Goal: Task Accomplishment & Management: Complete application form

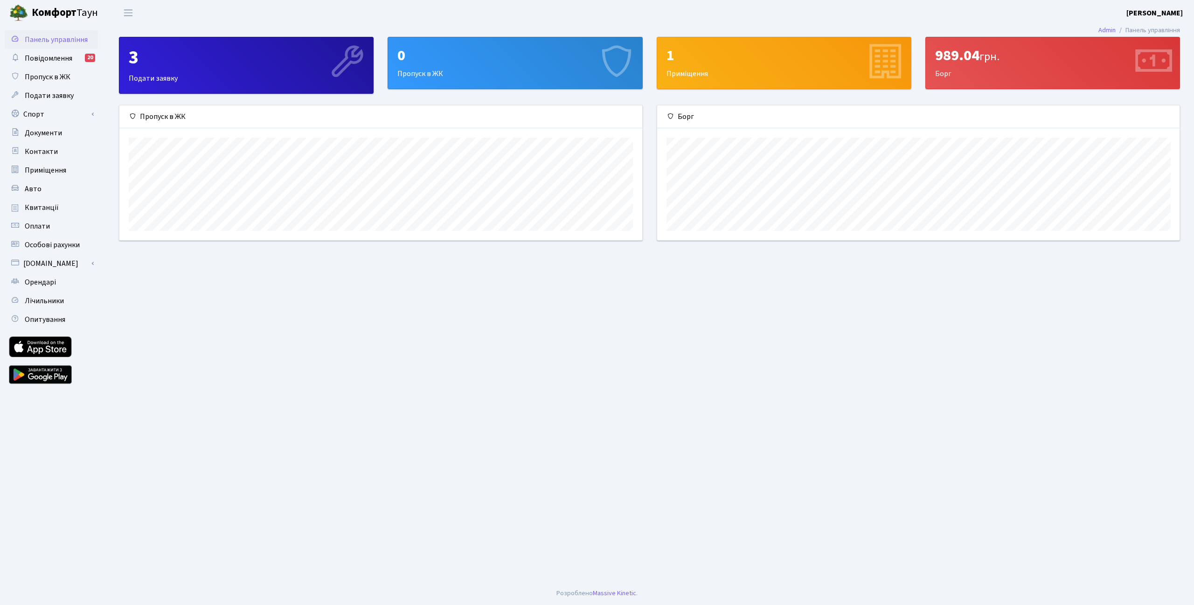
scroll to position [134, 523]
click at [51, 83] on link "Пропуск в ЖК" at bounding box center [51, 77] width 93 height 19
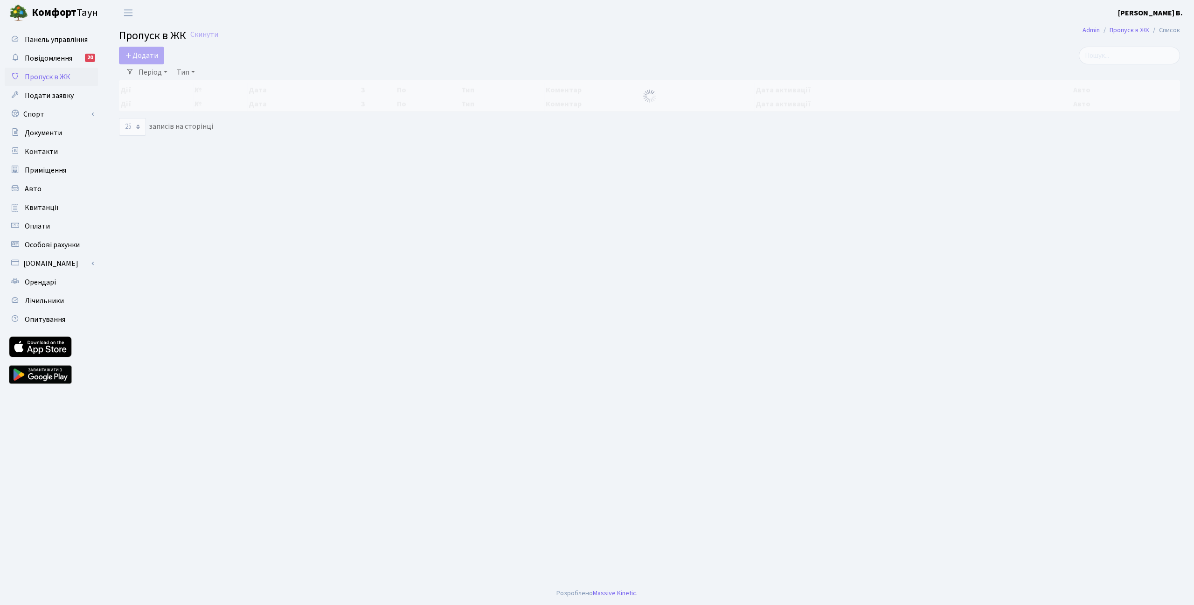
select select "25"
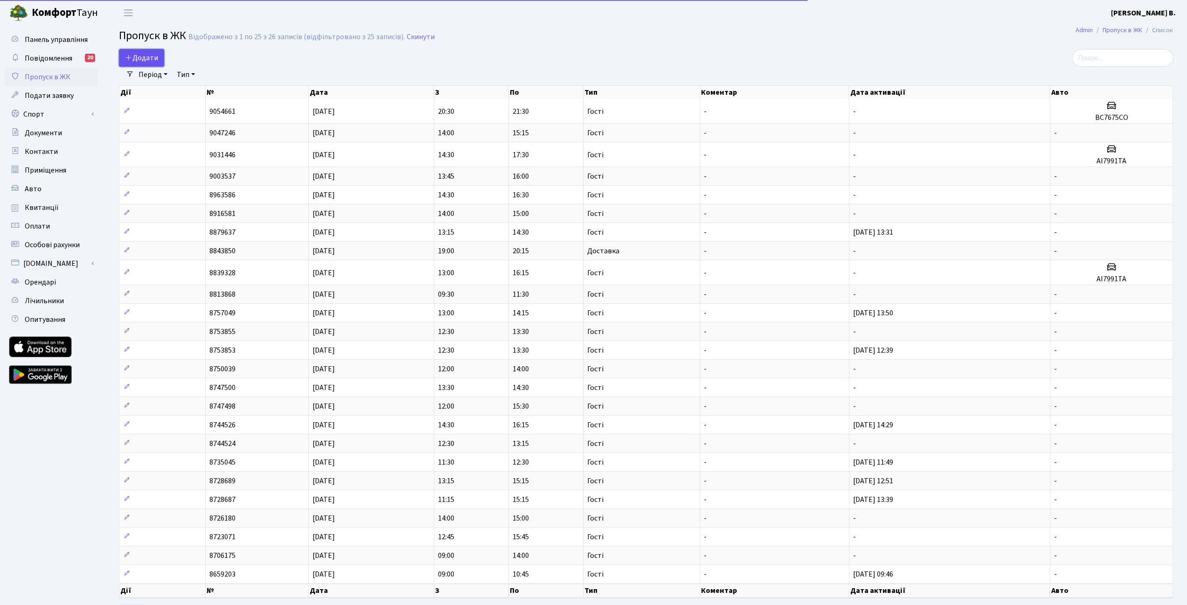
click at [140, 58] on span "Додати" at bounding box center [141, 58] width 33 height 10
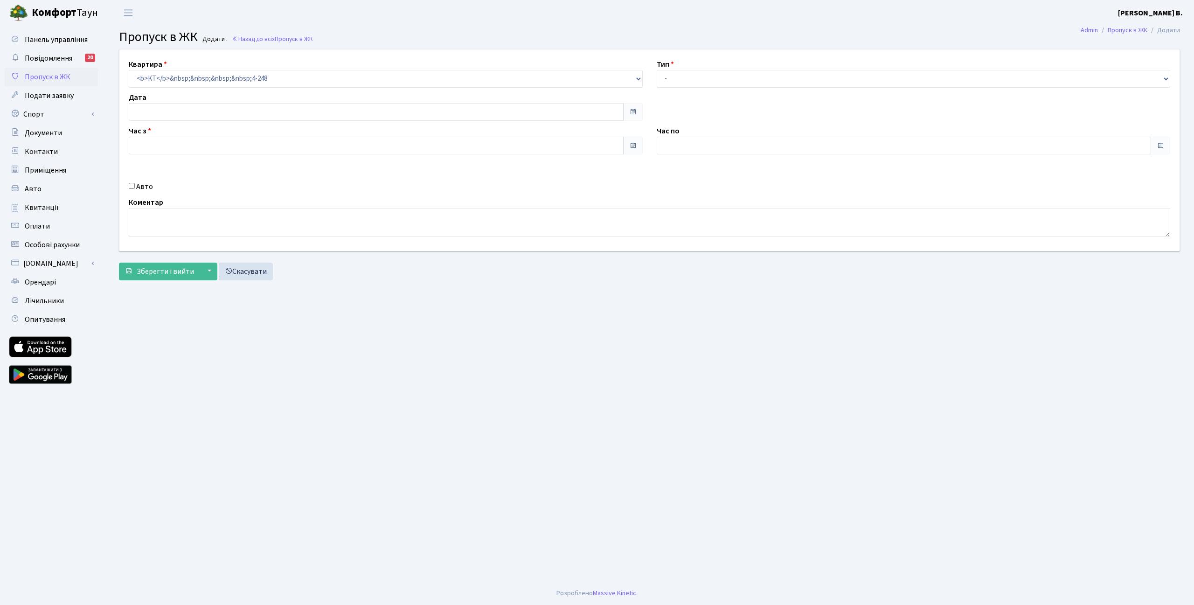
type input "[DATE]"
type input "10:15"
type input "11:15"
click at [758, 70] on select "- Доставка Таксі Гості Сервіс" at bounding box center [914, 79] width 514 height 18
select select "3"
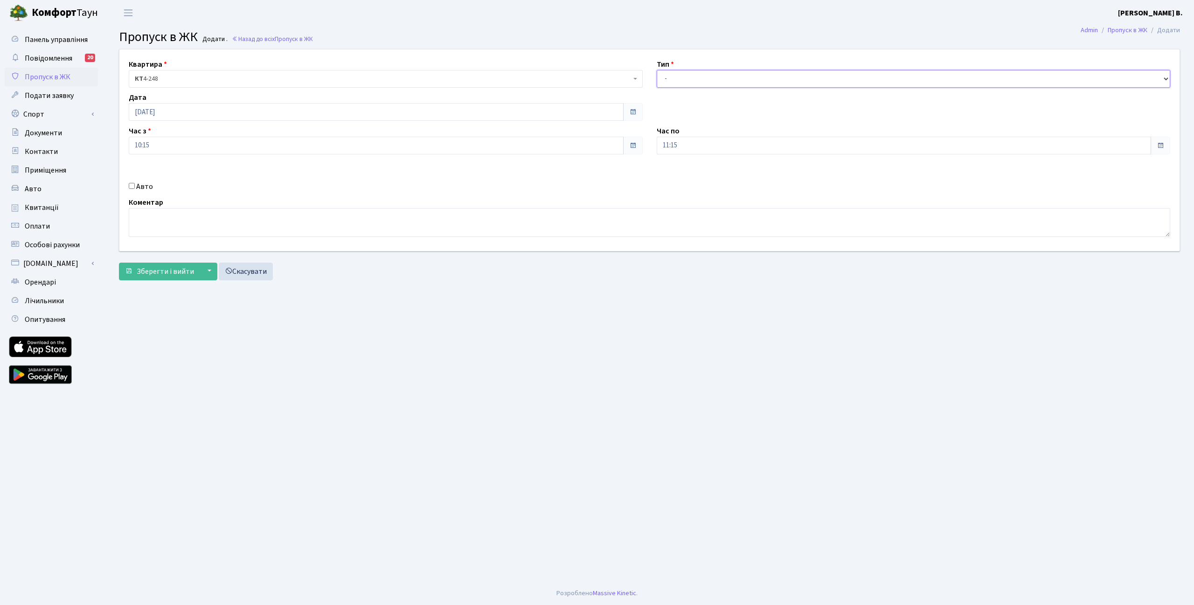
click at [657, 70] on select "- Доставка Таксі Гості Сервіс" at bounding box center [914, 79] width 514 height 18
click at [139, 185] on label "Авто" at bounding box center [144, 186] width 17 height 11
click at [135, 185] on input "Авто" at bounding box center [132, 186] width 6 height 6
checkbox input "true"
type input "АА1665ЗА"
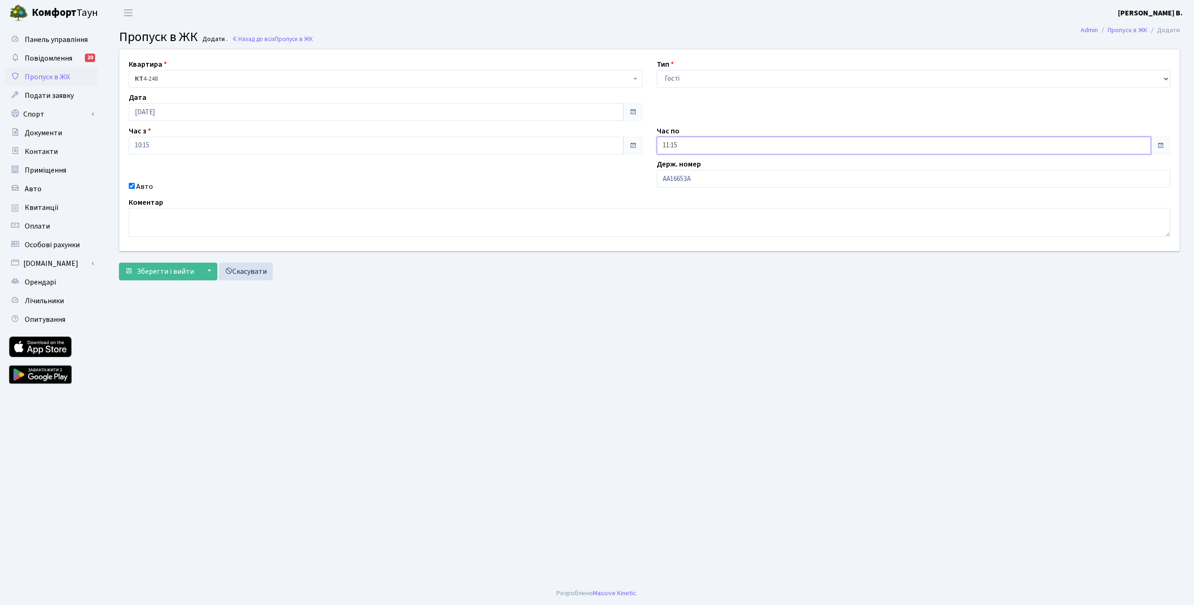
click at [716, 146] on input "11:15" at bounding box center [904, 146] width 495 height 18
click at [681, 175] on icon at bounding box center [682, 177] width 25 height 25
type input "12:15"
click at [524, 178] on div "Квартира <b>КТ</b>&nbsp;&nbsp;&nbsp;&nbsp;4-248 КТ 4-248 Тип - Доставка Таксі Г…" at bounding box center [649, 149] width 1074 height 201
click at [166, 276] on button "Зберегти і вийти" at bounding box center [159, 272] width 81 height 18
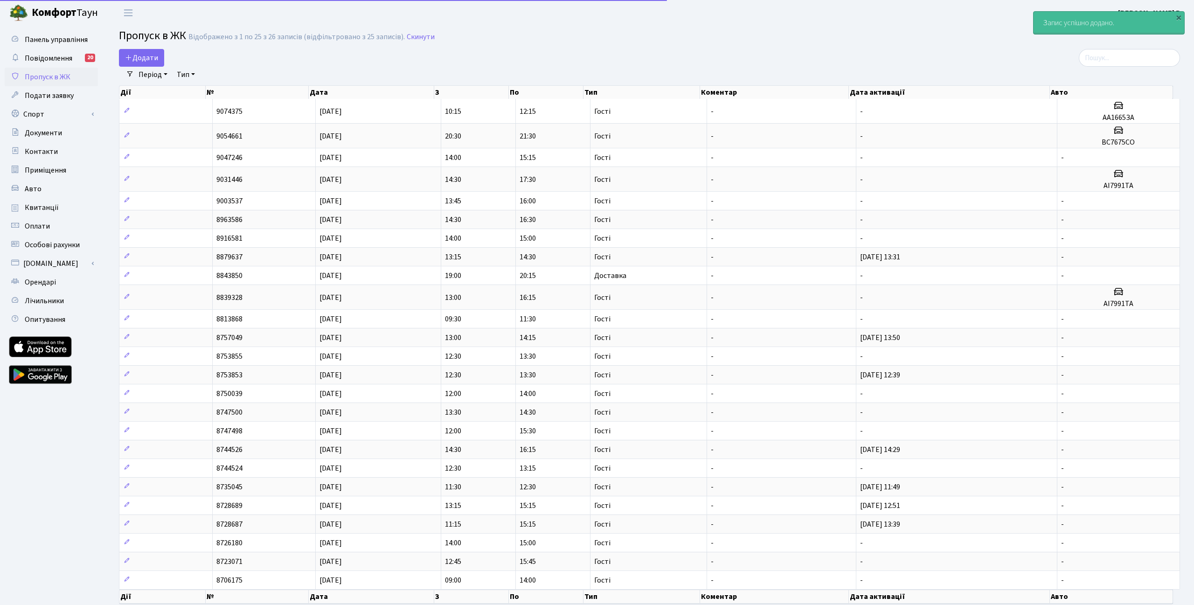
select select "25"
